Goal: Task Accomplishment & Management: Use online tool/utility

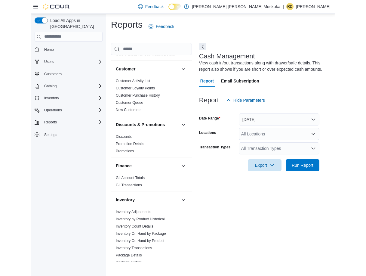
scroll to position [60, 0]
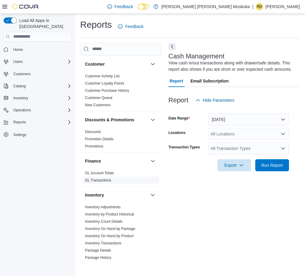
click at [103, 181] on link "GL Transactions" at bounding box center [98, 180] width 26 height 4
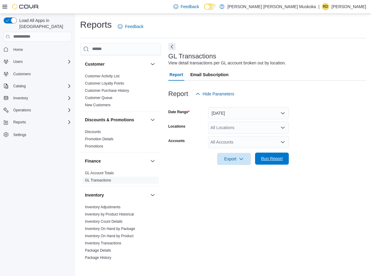
click at [267, 160] on span "Run Report" at bounding box center [272, 159] width 22 height 6
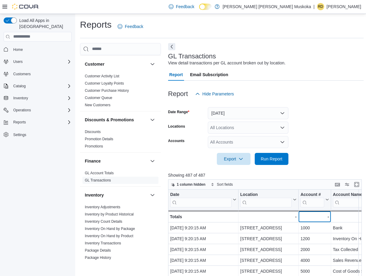
click at [304, 216] on div "-" at bounding box center [315, 216] width 29 height 7
click at [304, 199] on input "search" at bounding box center [313, 202] width 24 height 10
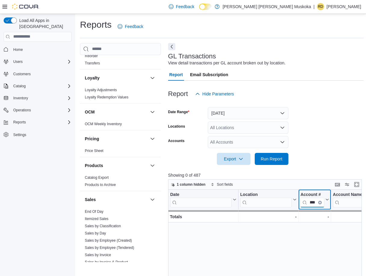
scroll to position [301, 0]
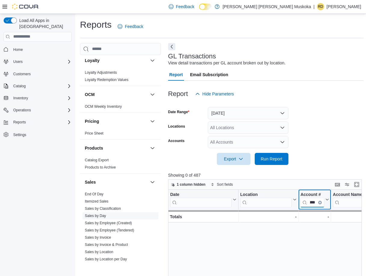
type input "****"
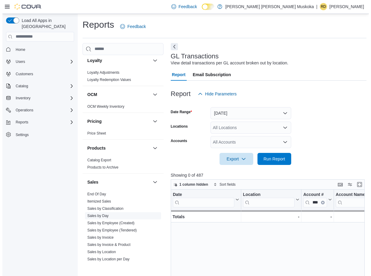
scroll to position [0, 0]
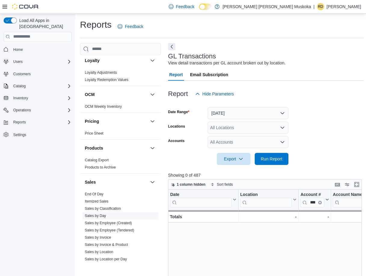
click at [98, 215] on link "Sales by Day" at bounding box center [95, 216] width 21 height 4
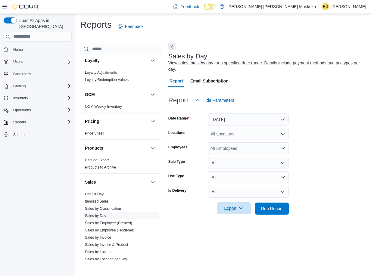
click at [232, 210] on span "Export" at bounding box center [234, 208] width 26 height 12
click at [229, 222] on span "Export to Excel" at bounding box center [234, 220] width 27 height 5
click at [195, 256] on div "Sales by Day View sales totals by day for a specified date range. Details inclu…" at bounding box center [267, 152] width 198 height 219
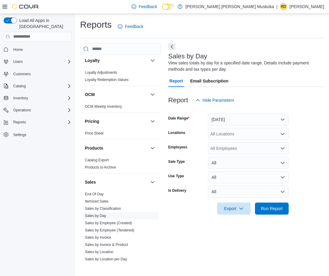
click at [302, 7] on p "[PERSON_NAME]" at bounding box center [307, 6] width 35 height 7
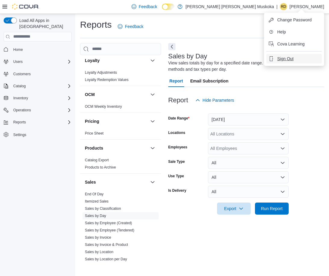
click at [292, 58] on span "Sign Out" at bounding box center [285, 59] width 16 height 6
